Goal: Information Seeking & Learning: Learn about a topic

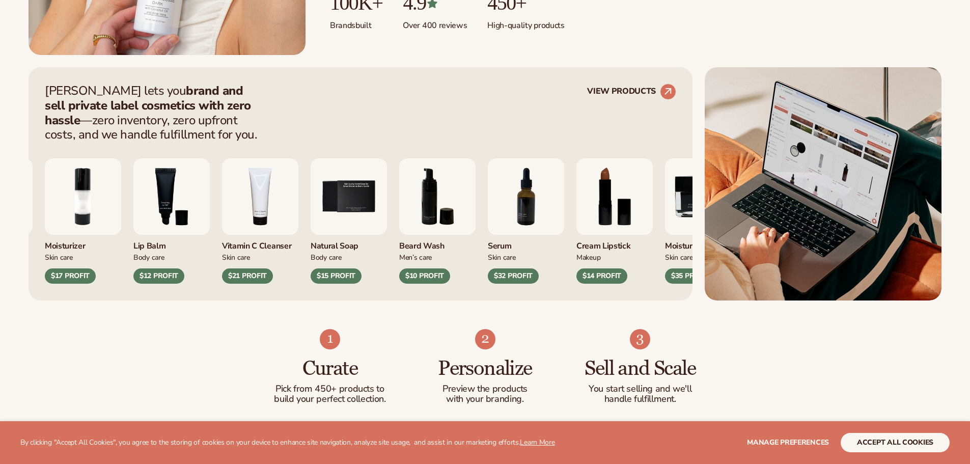
scroll to position [357, 0]
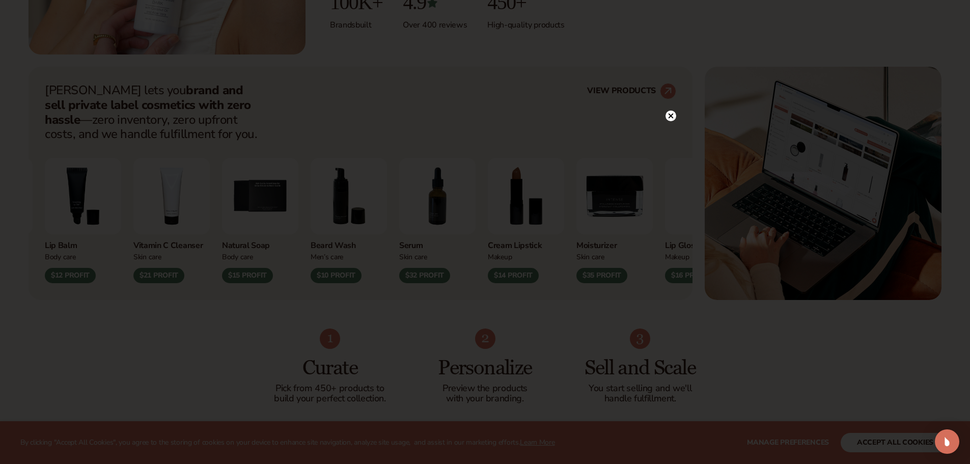
click at [670, 116] on icon at bounding box center [670, 116] width 5 height 5
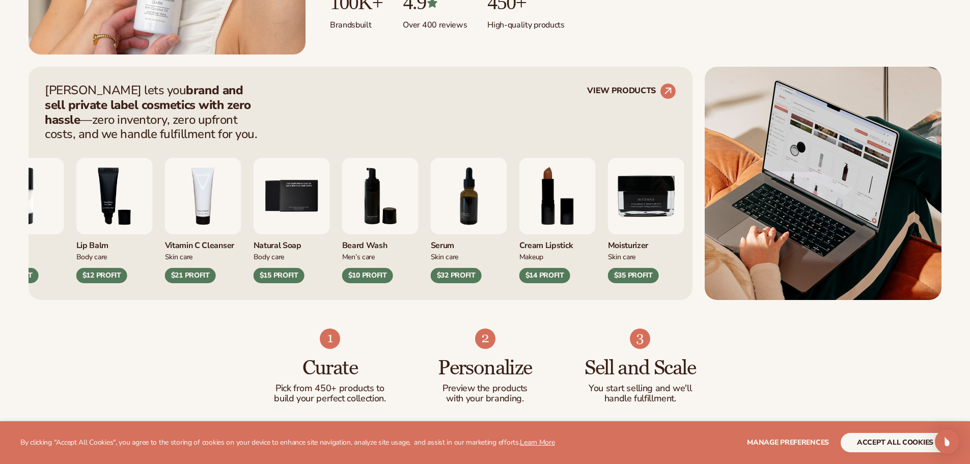
click at [551, 252] on div "Makeup" at bounding box center [558, 256] width 76 height 11
click at [526, 205] on img "8 / 9" at bounding box center [558, 196] width 76 height 76
click at [641, 87] on link "VIEW PRODUCTS" at bounding box center [631, 91] width 89 height 16
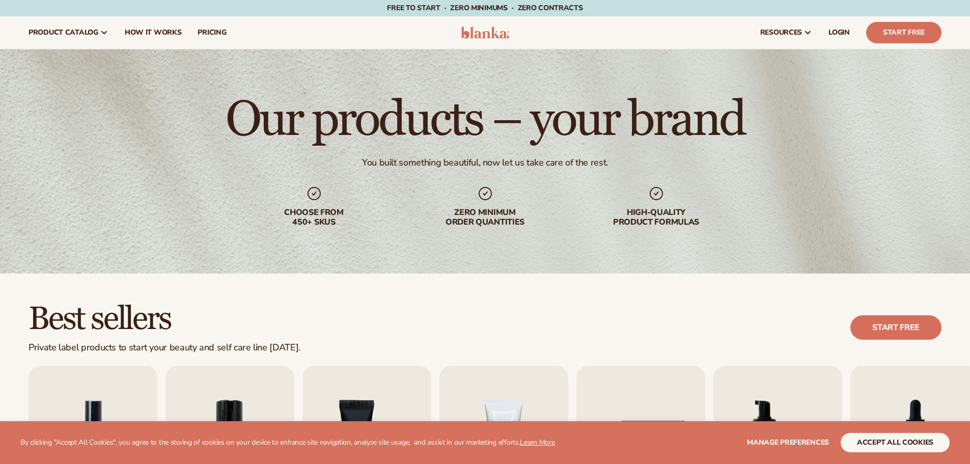
scroll to position [306, 0]
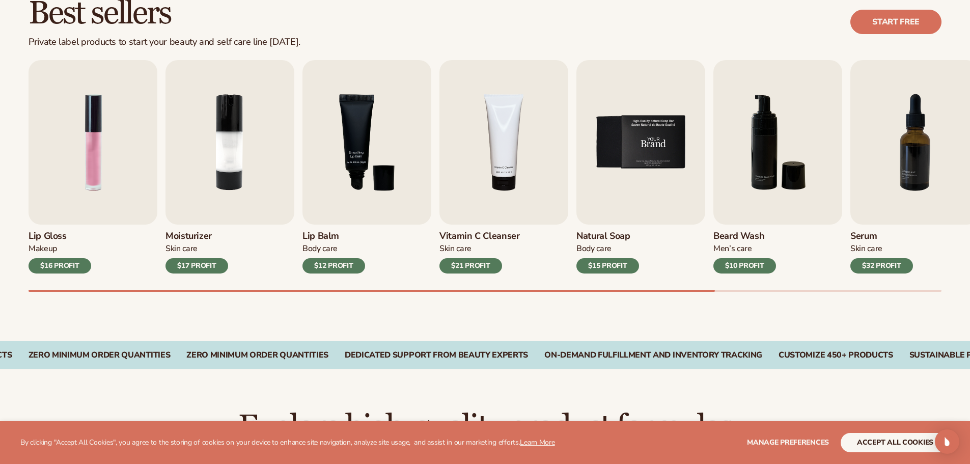
click at [644, 162] on img "5 / 9" at bounding box center [641, 142] width 129 height 165
click at [673, 143] on img "5 / 9" at bounding box center [641, 142] width 129 height 165
click at [616, 266] on div "$15 PROFIT" at bounding box center [608, 265] width 63 height 15
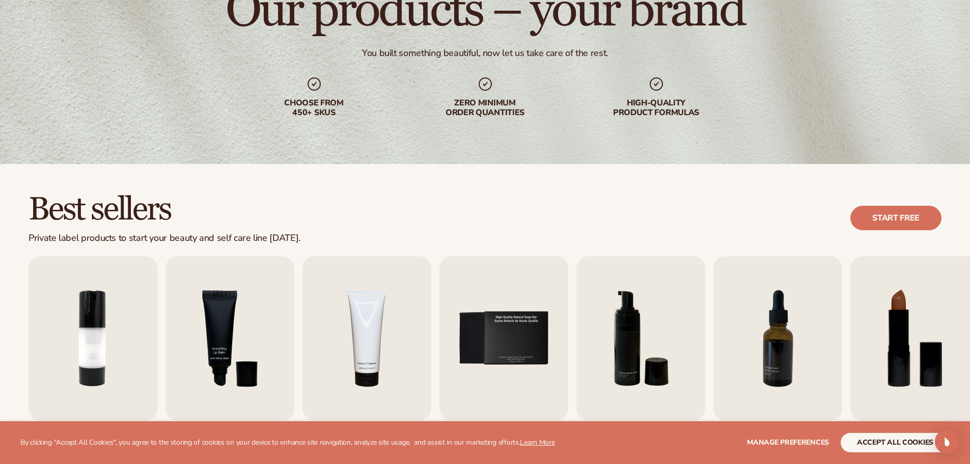
scroll to position [0, 0]
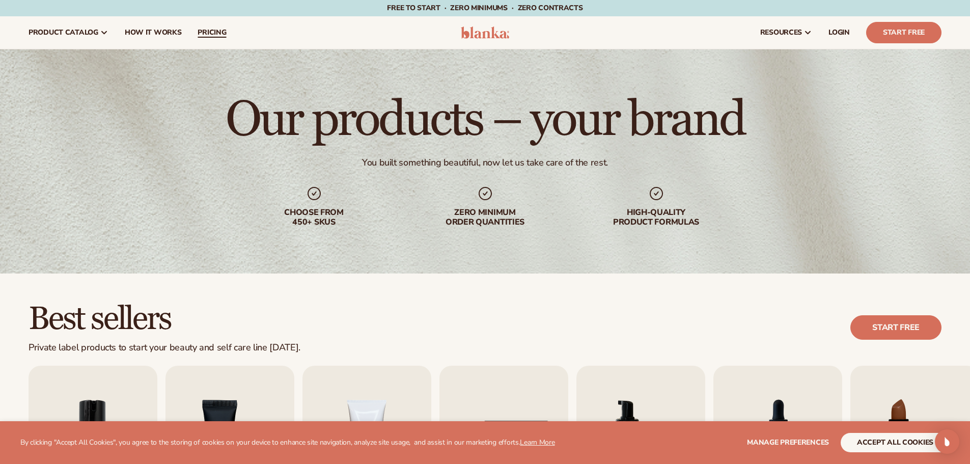
click at [218, 30] on span "pricing" at bounding box center [212, 33] width 29 height 8
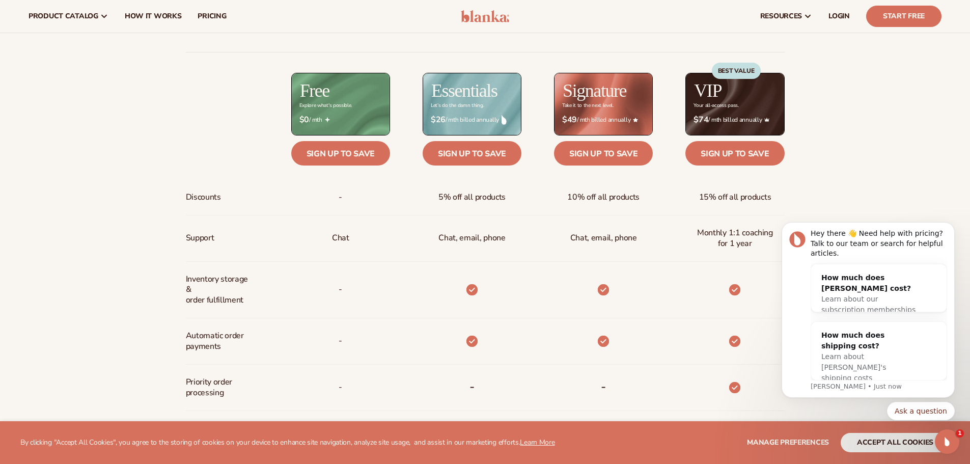
scroll to position [357, 0]
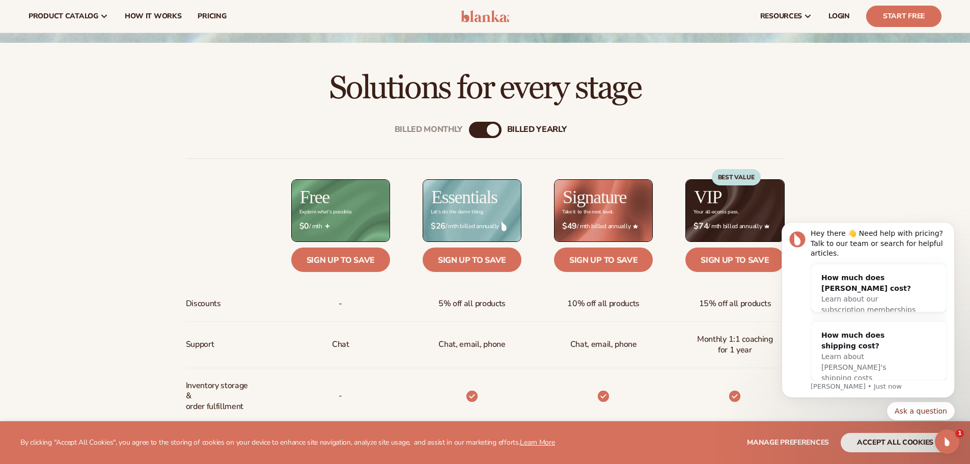
click at [478, 132] on div "Billed Monthly" at bounding box center [475, 130] width 12 height 12
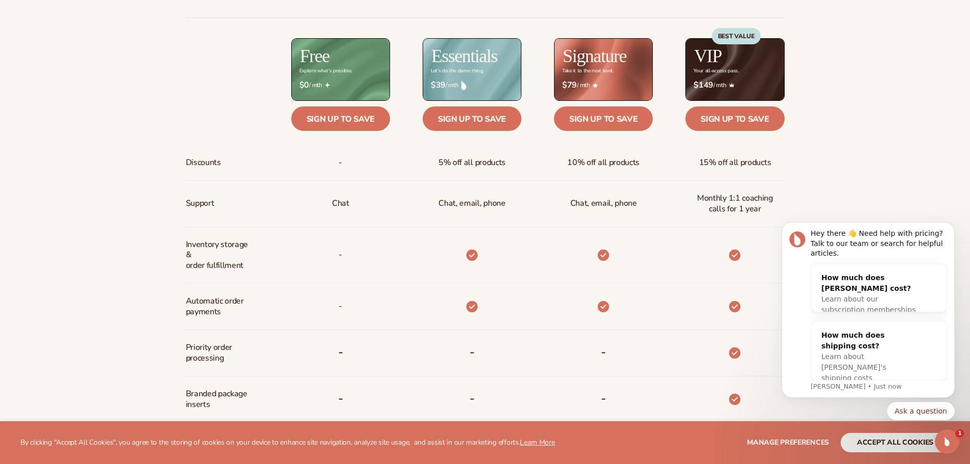
scroll to position [560, 0]
